Goal: Navigation & Orientation: Find specific page/section

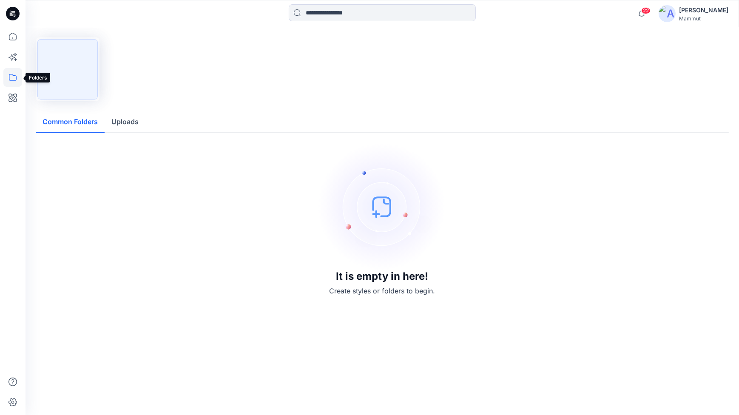
click at [11, 77] on icon at bounding box center [12, 77] width 19 height 19
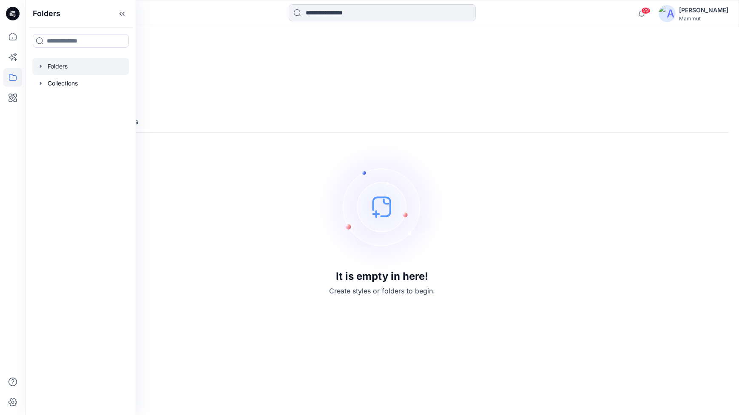
click at [55, 71] on div at bounding box center [80, 66] width 97 height 17
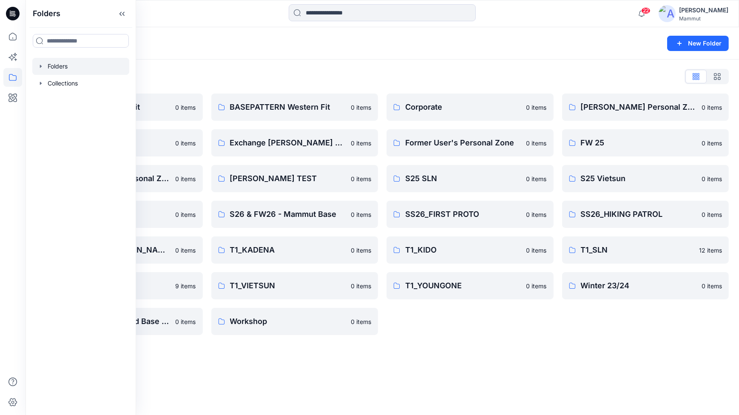
click at [471, 348] on div "Folders New Folder Folders List BASEPATTERN Asia Fit 0 items Eiger6.0 0 items […" at bounding box center [383, 221] width 714 height 388
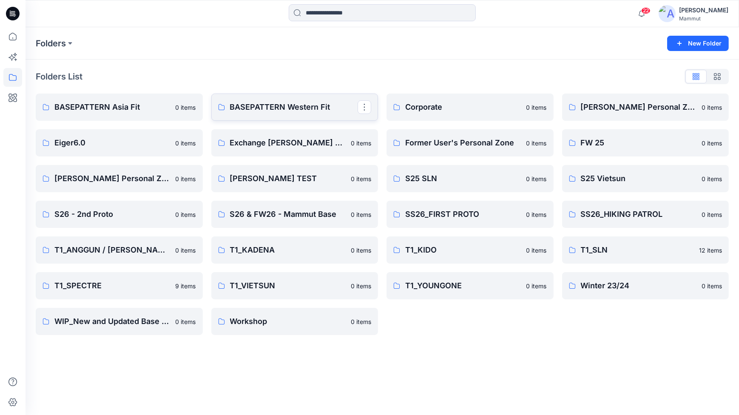
click at [315, 111] on p "BASEPATTERN Western Fit" at bounding box center [294, 107] width 128 height 12
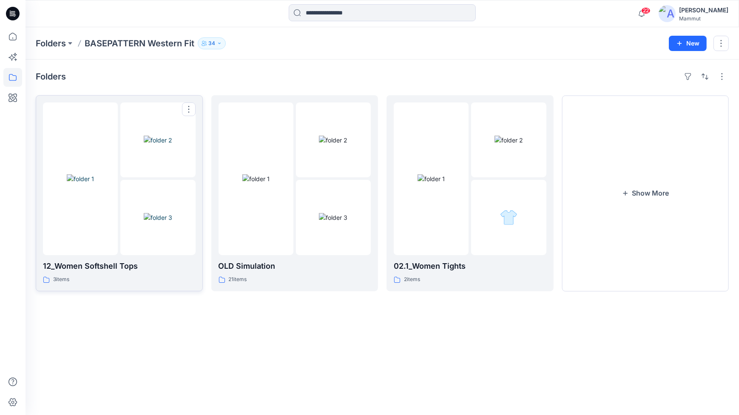
click at [94, 174] on img at bounding box center [80, 178] width 27 height 9
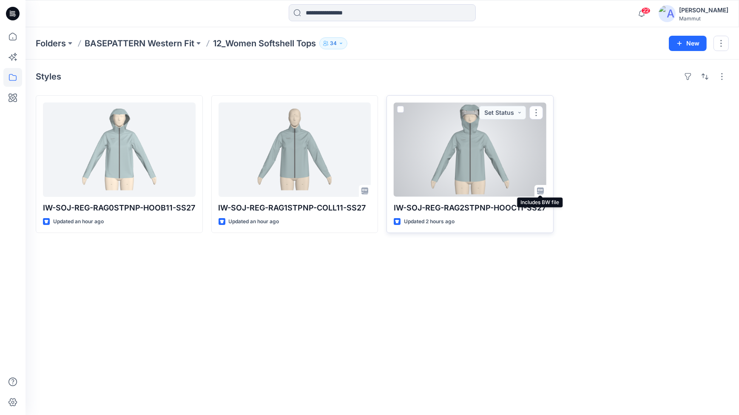
click at [539, 190] on icon at bounding box center [539, 190] width 1 height 0
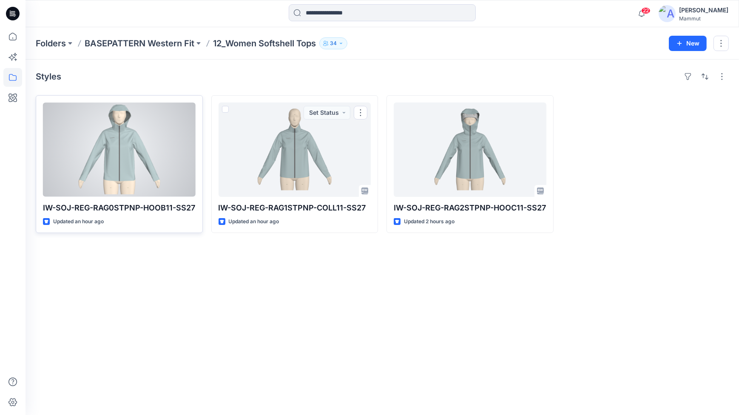
click at [183, 152] on div at bounding box center [119, 150] width 153 height 94
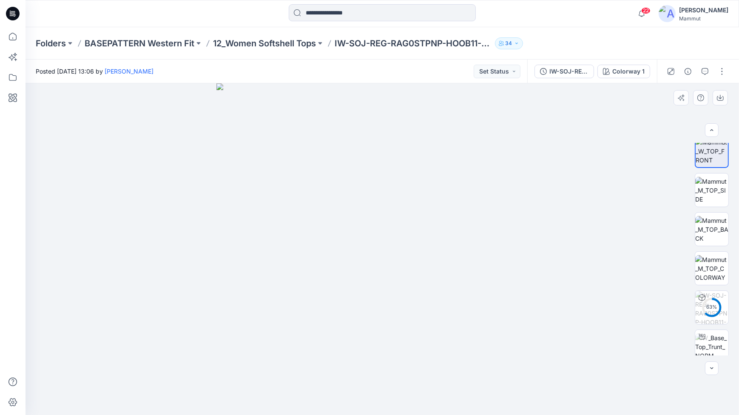
scroll to position [17, 0]
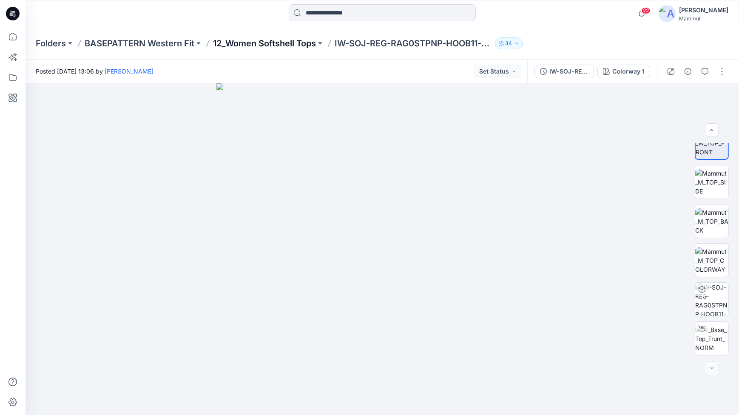
click at [230, 43] on p "12_Women Softshell Tops" at bounding box center [264, 43] width 103 height 12
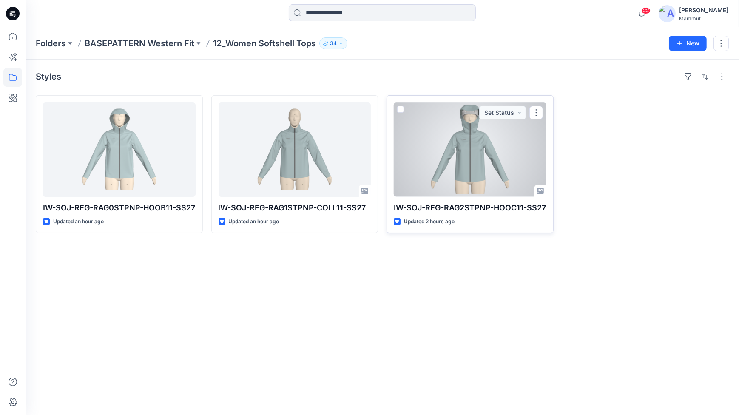
click at [477, 174] on div at bounding box center [470, 150] width 153 height 94
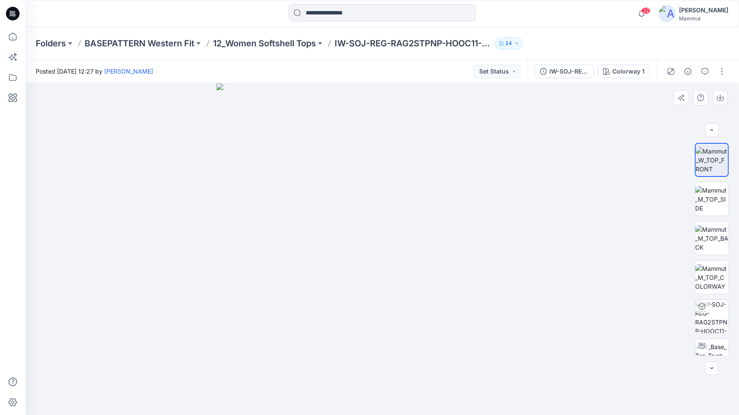
scroll to position [17, 0]
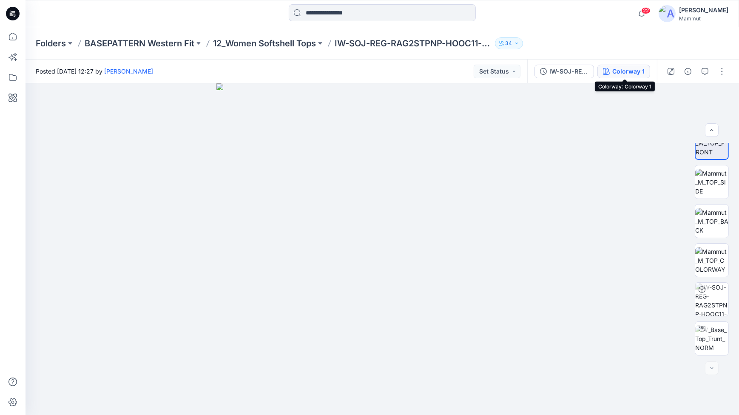
click at [615, 71] on div "Colorway 1" at bounding box center [629, 71] width 32 height 9
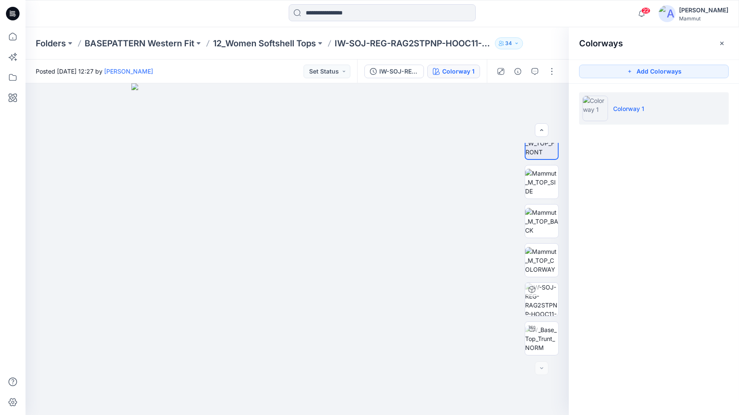
click at [648, 141] on div "Colorways Add Colorways Colorway 1" at bounding box center [654, 221] width 170 height 388
click at [404, 71] on div "IW-SOJ-REG-RAG2STPNP-HOOC11-SS27" at bounding box center [398, 71] width 39 height 9
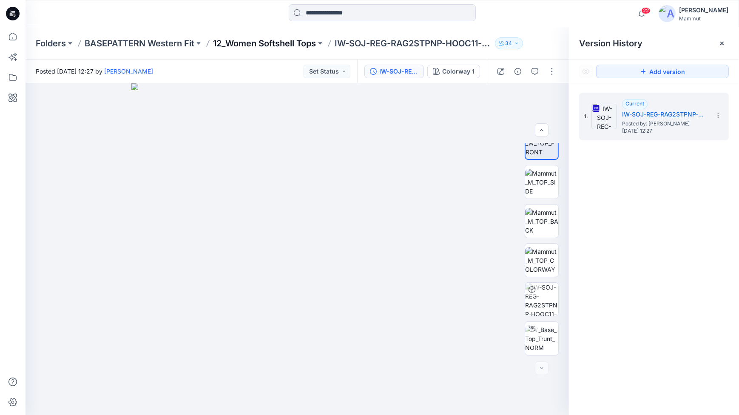
click at [243, 40] on p "12_Women Softshell Tops" at bounding box center [264, 43] width 103 height 12
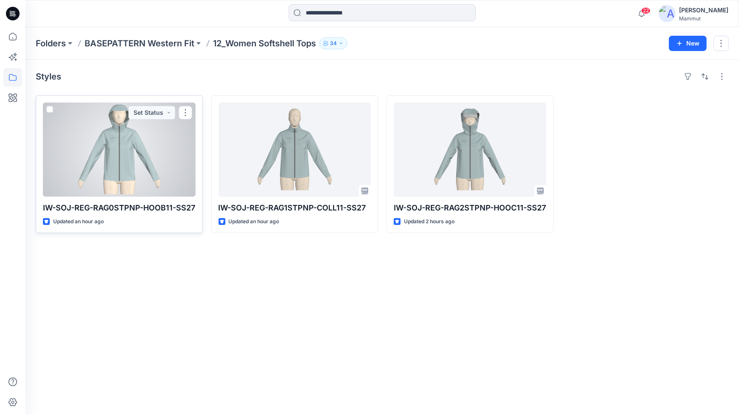
click at [167, 145] on div at bounding box center [119, 150] width 153 height 94
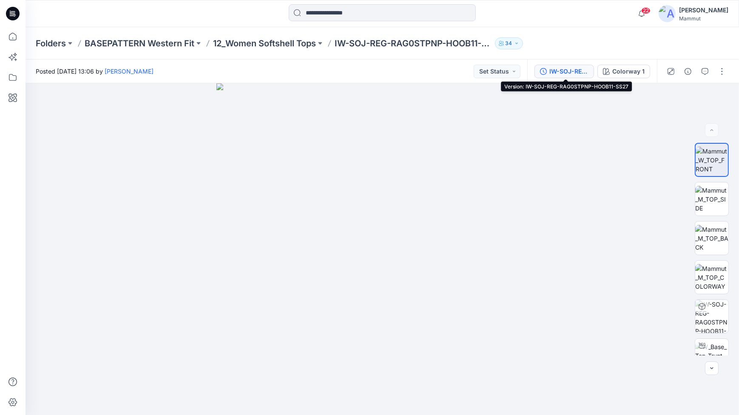
click at [574, 71] on div "IW-SOJ-REG-RAG0STPNP-HOOB11-SS27" at bounding box center [569, 71] width 39 height 9
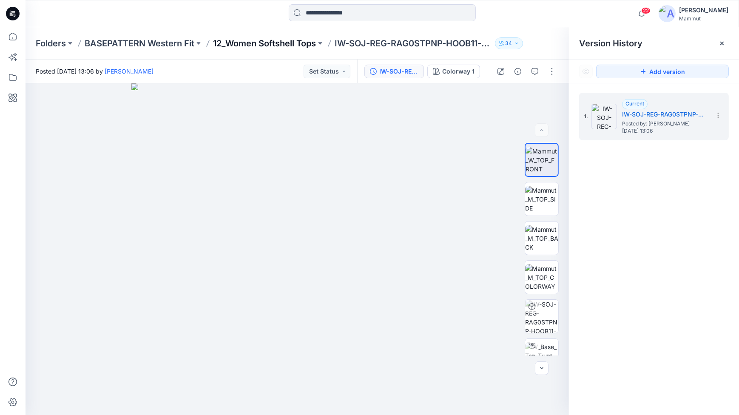
click at [237, 44] on p "12_Women Softshell Tops" at bounding box center [264, 43] width 103 height 12
